Goal: Find specific page/section: Find specific page/section

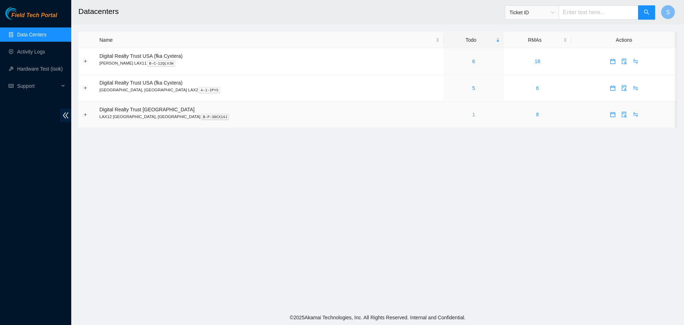
click at [448, 115] on div "1" at bounding box center [474, 114] width 52 height 8
